Goal: Information Seeking & Learning: Find specific fact

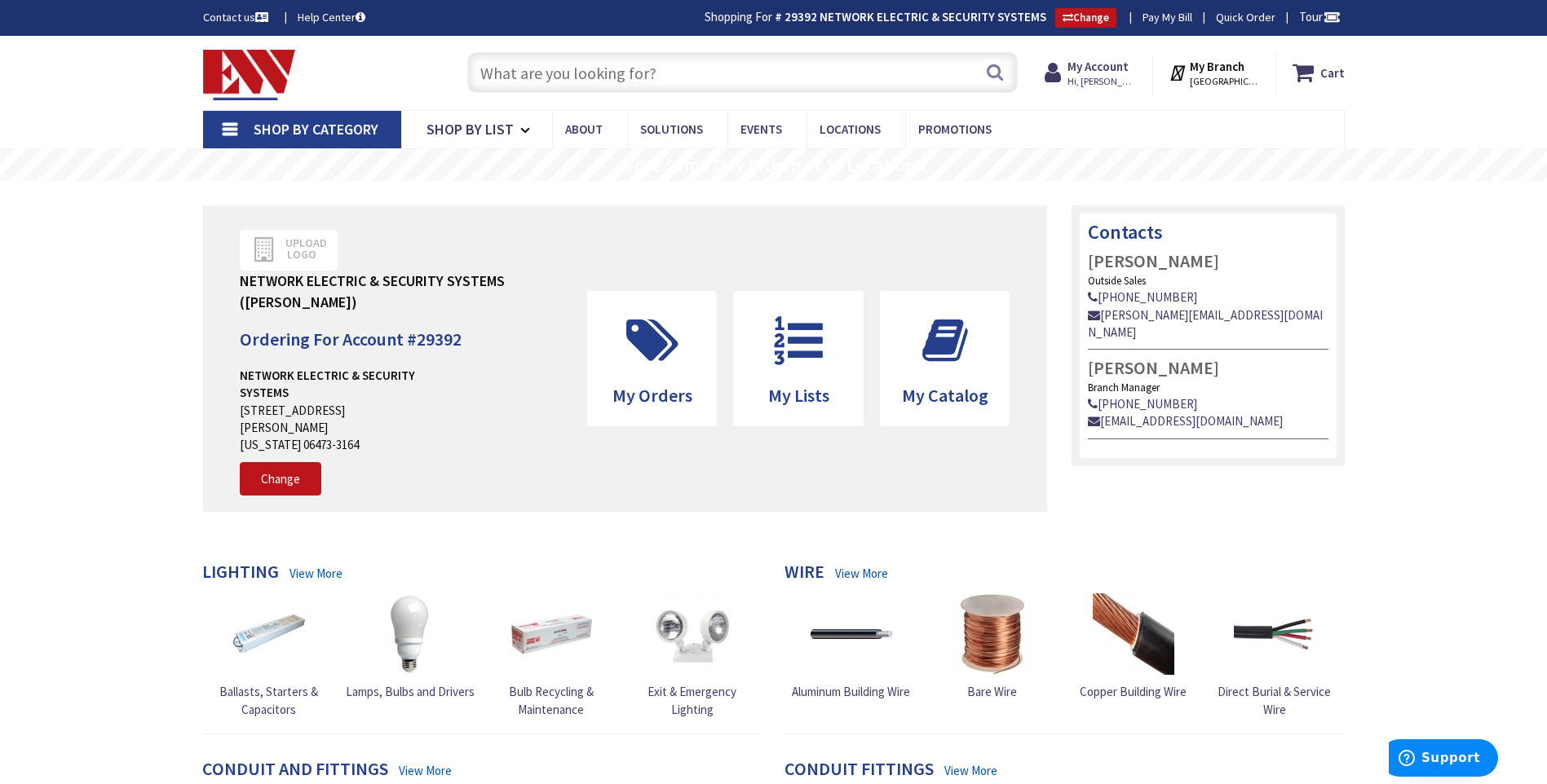
click at [559, 77] on input "text" at bounding box center [742, 72] width 550 height 40
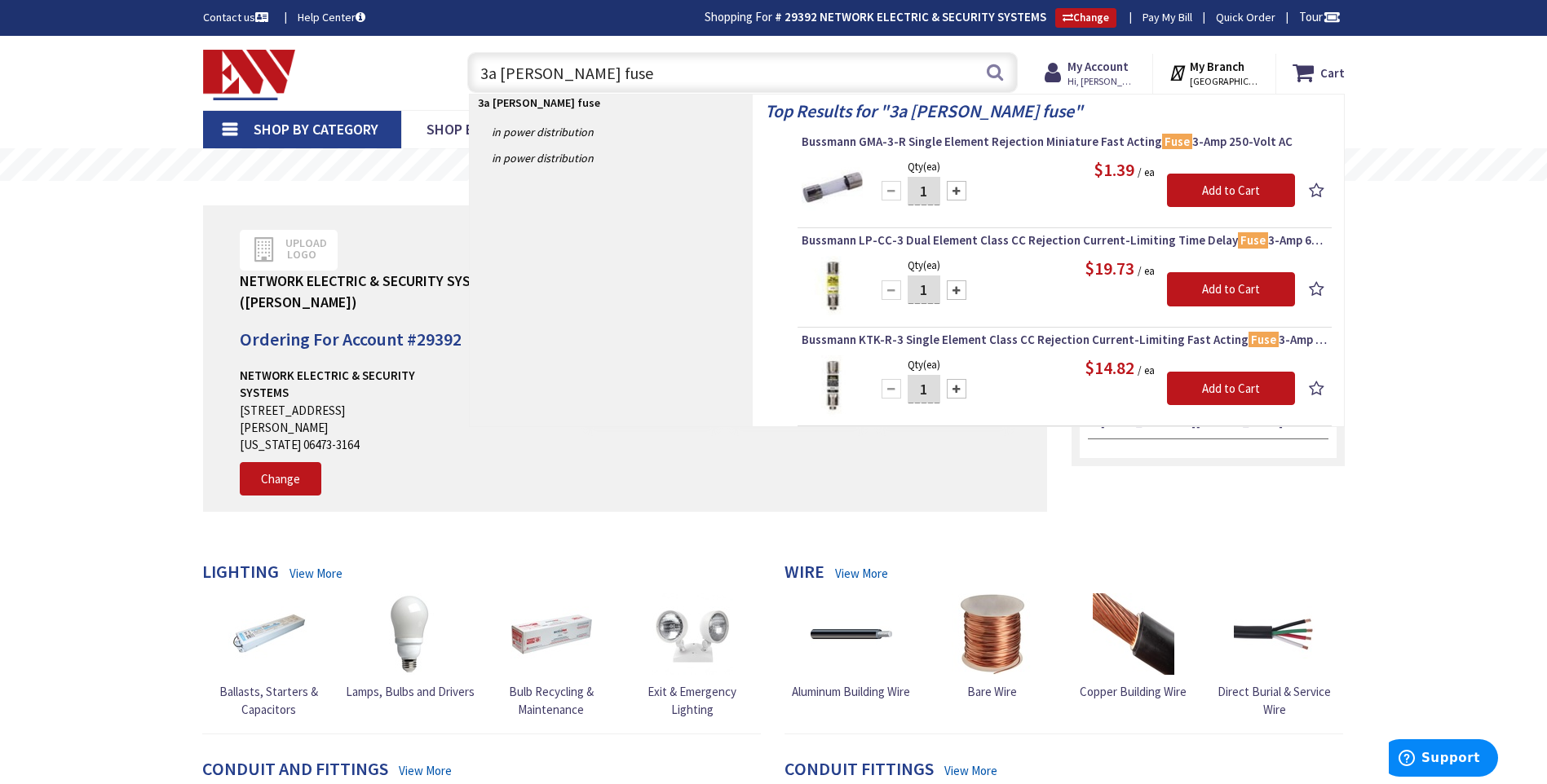
drag, startPoint x: 599, startPoint y: 78, endPoint x: 210, endPoint y: 63, distance: 389.3
click at [211, 69] on div "Toggle Nav 3a buss fuse 3a buss fuse Search Cart My Cart Close" at bounding box center [774, 72] width 1166 height 55
type input "tan wiore nut"
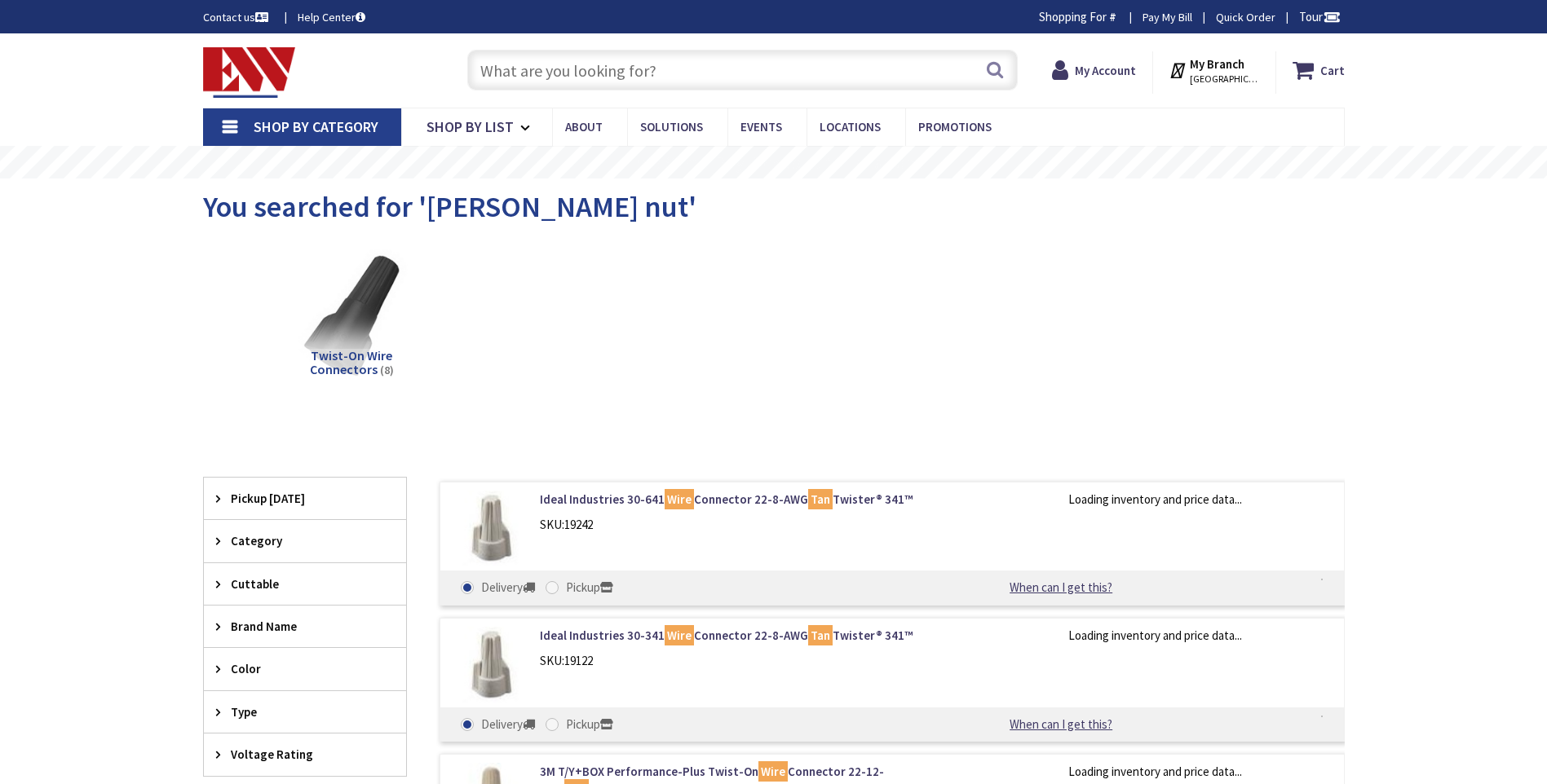
type input "[GEOGRAPHIC_DATA], [STREET_ADDRESS]"
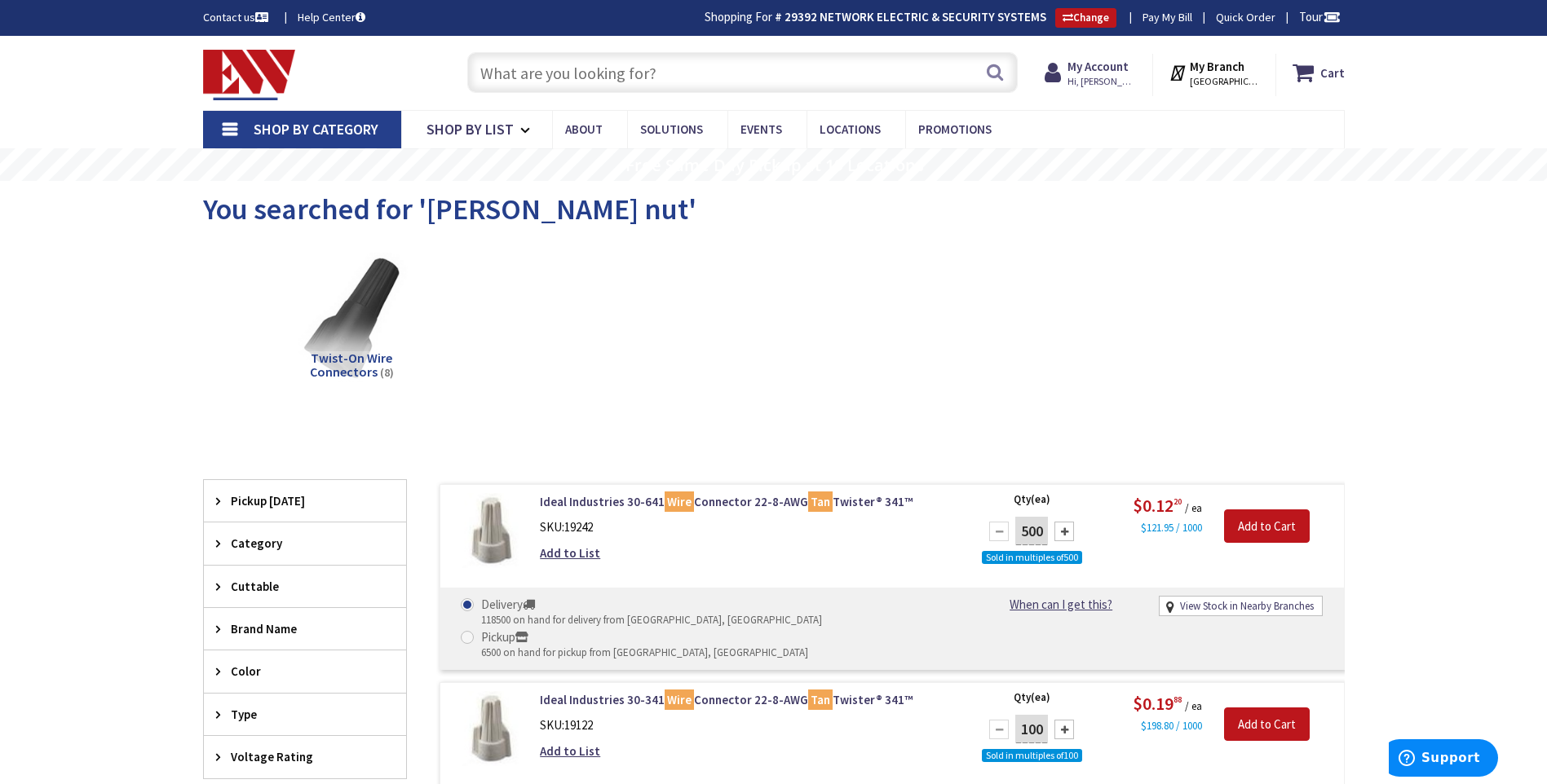
click at [537, 74] on input "text" at bounding box center [742, 72] width 550 height 40
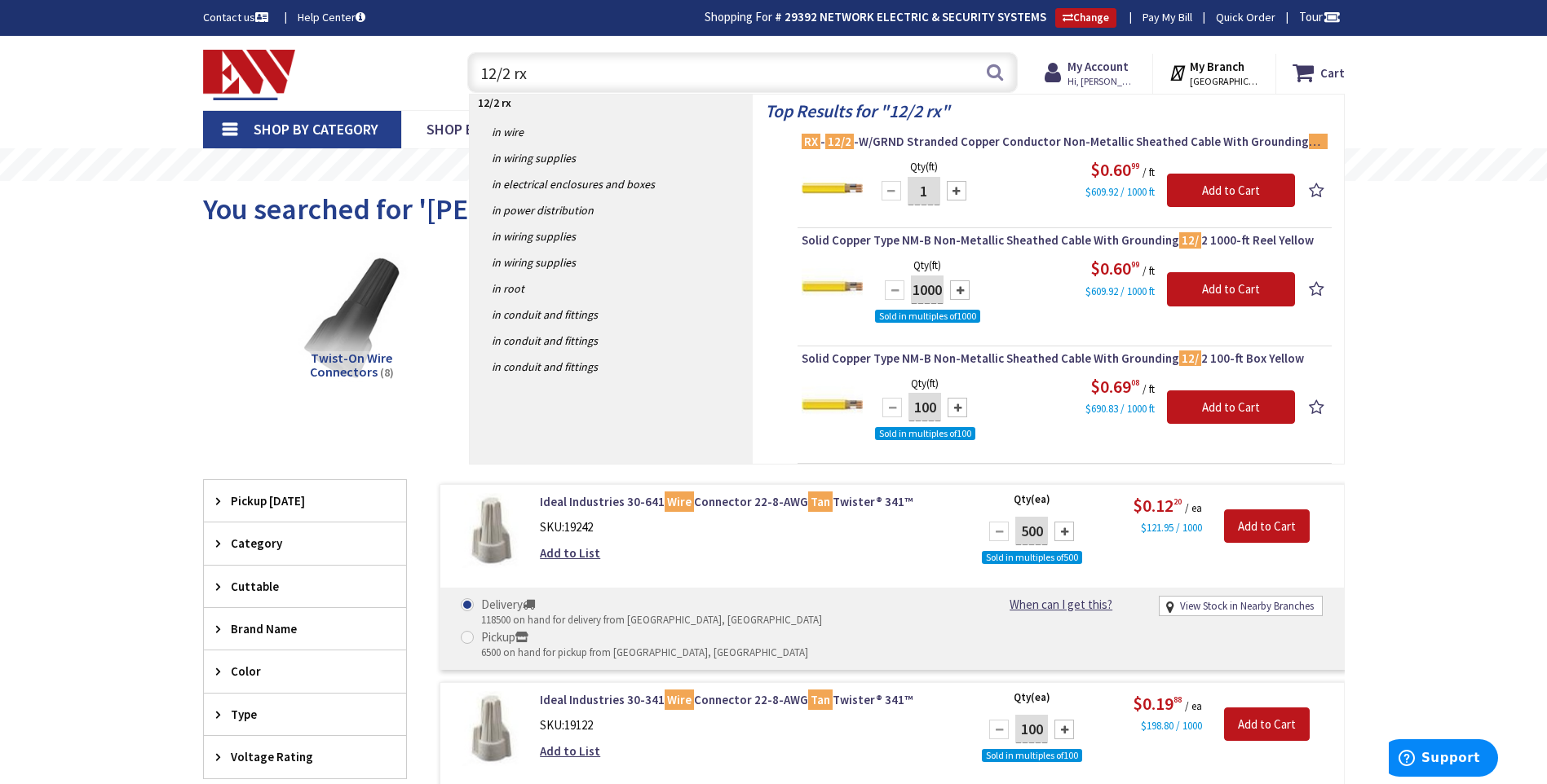
type input "12/2 rx"
